Goal: Information Seeking & Learning: Find contact information

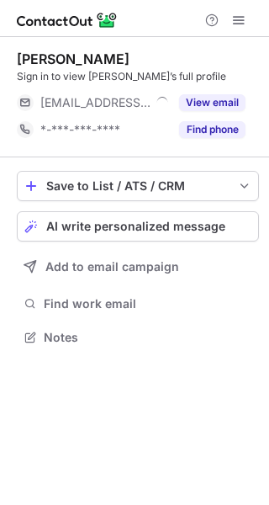
scroll to position [326, 269]
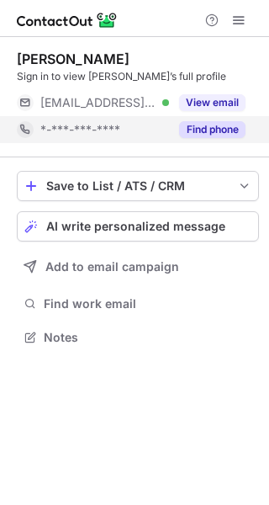
click at [219, 141] on div "Find phone" at bounding box center [207, 129] width 77 height 27
